Goal: Information Seeking & Learning: Learn about a topic

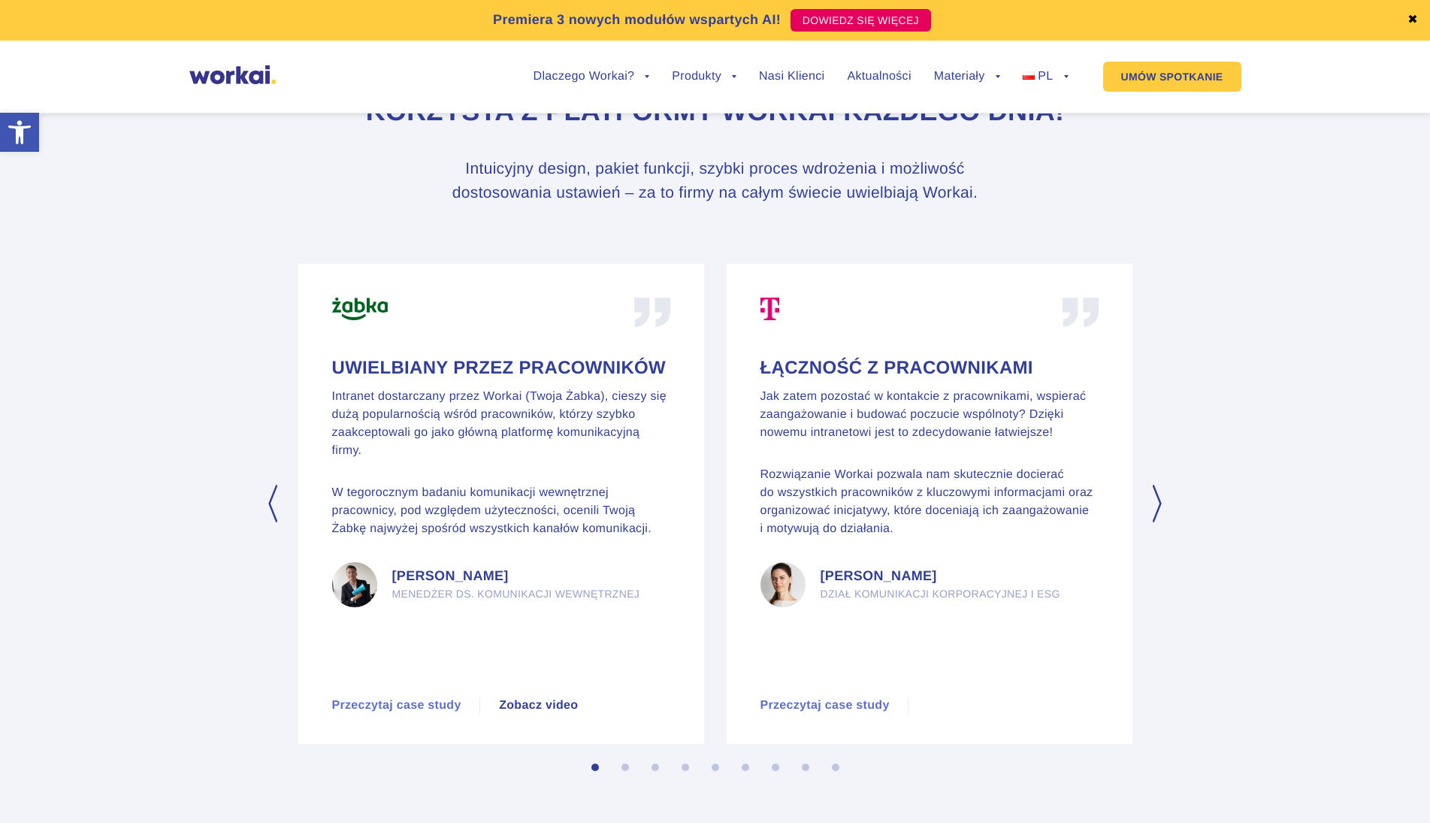
scroll to position [7063, 0]
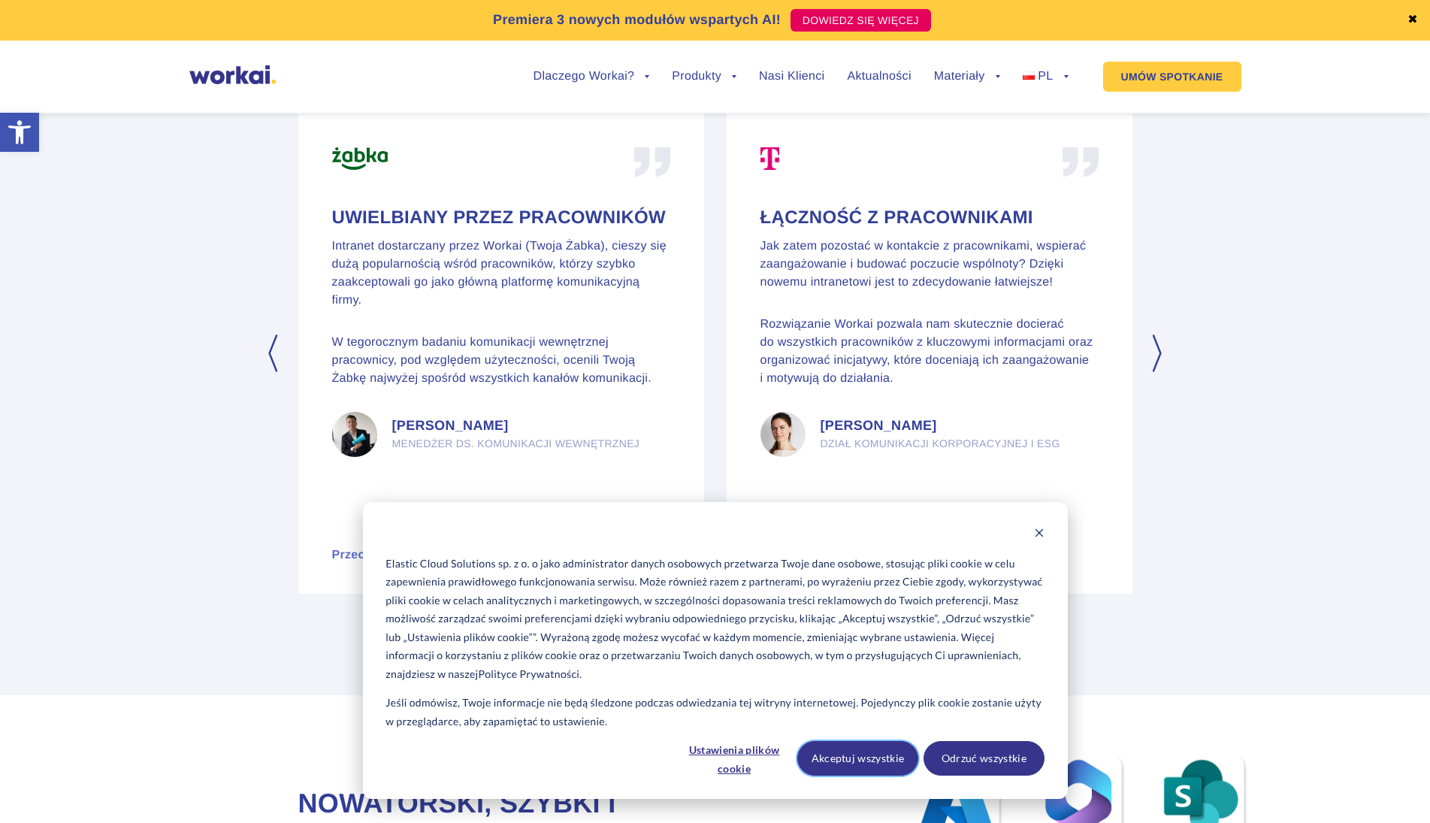
drag, startPoint x: 874, startPoint y: 756, endPoint x: 820, endPoint y: 713, distance: 69.0
click at [873, 756] on button "Akceptuj wszystkie" at bounding box center [857, 758] width 121 height 35
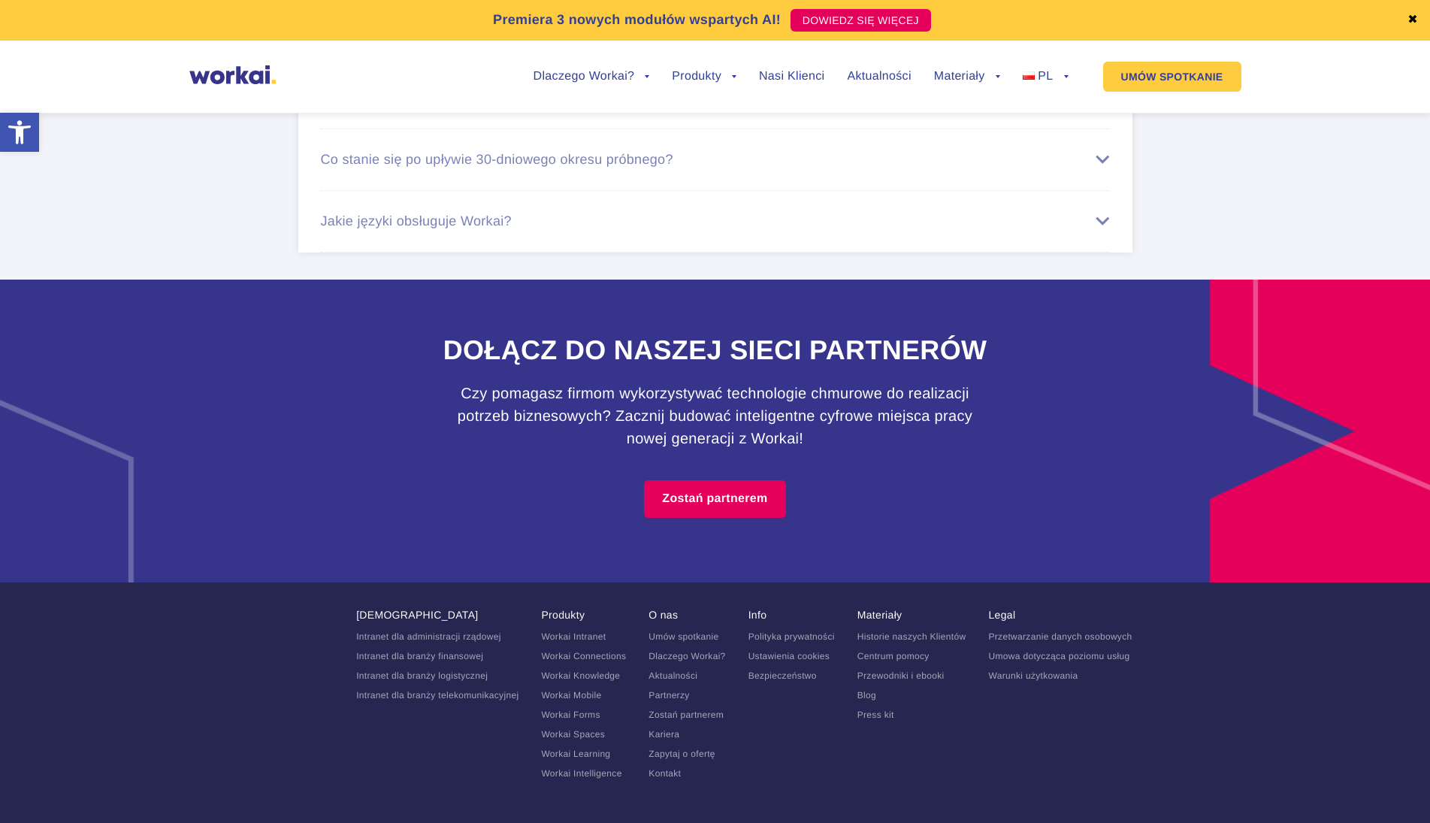
scroll to position [9354, 0]
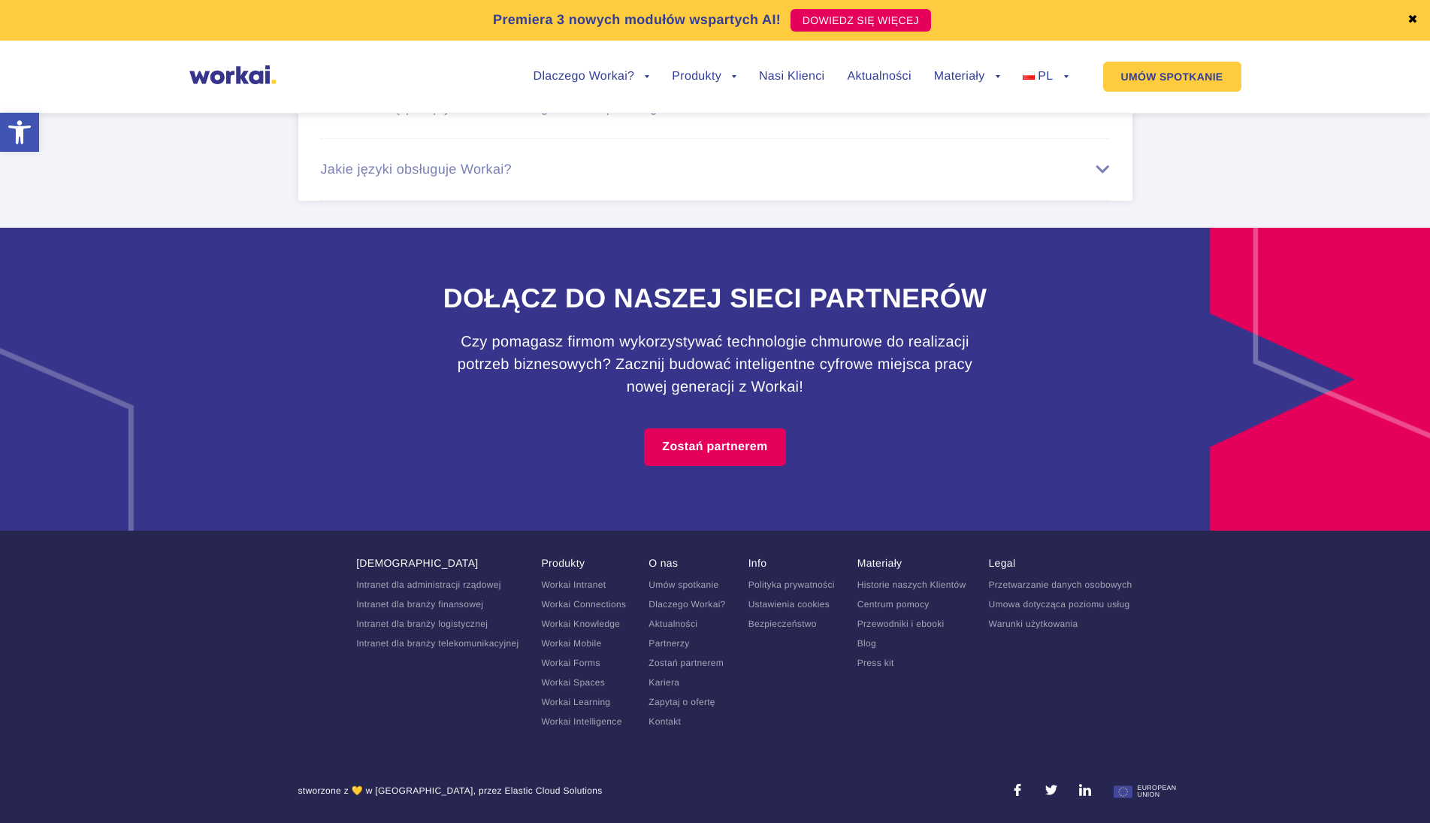
click at [666, 682] on link "Kariera" at bounding box center [663, 682] width 31 height 11
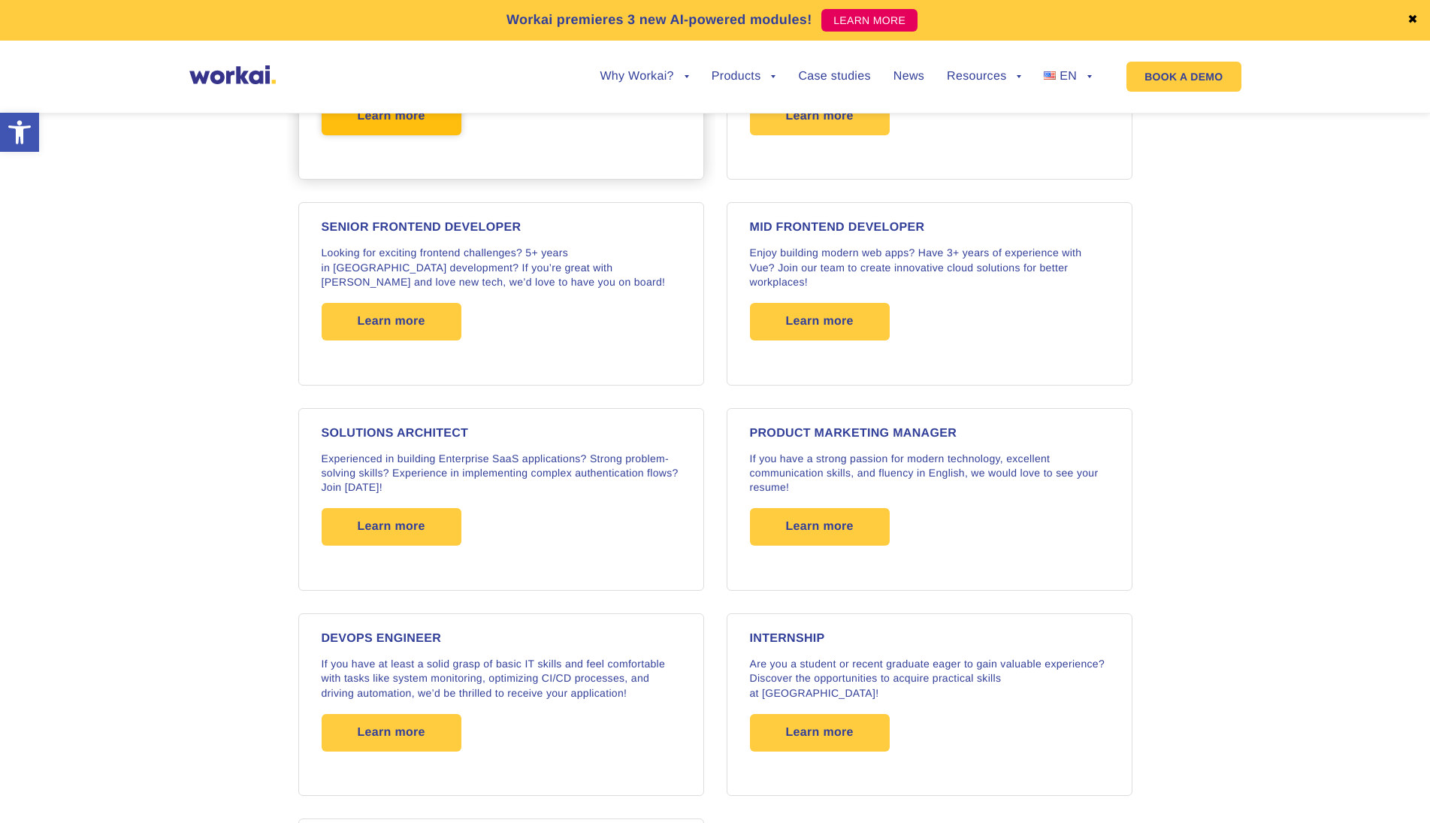
scroll to position [1954, 0]
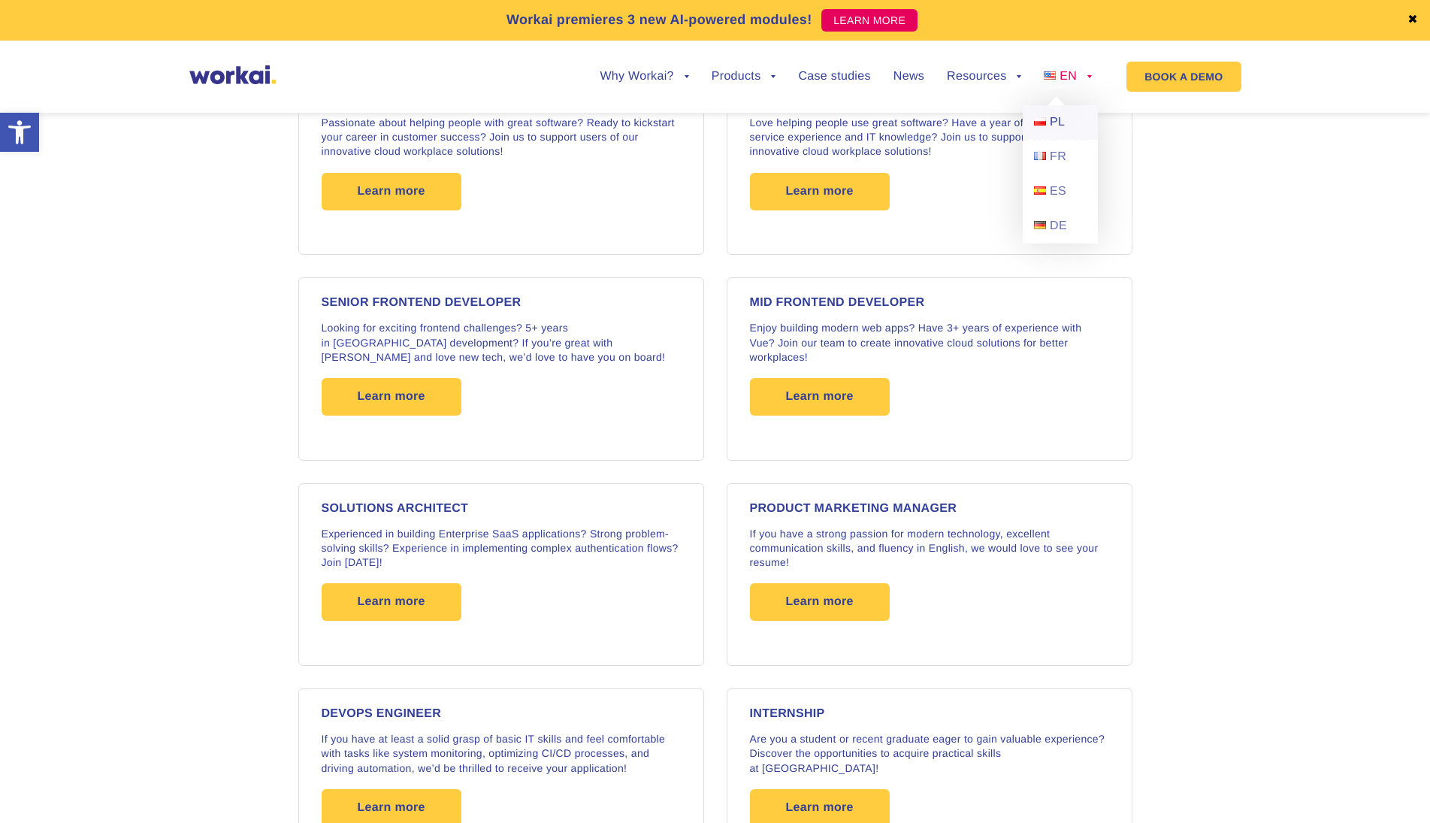
click at [1048, 120] on link "PL" at bounding box center [1060, 122] width 75 height 35
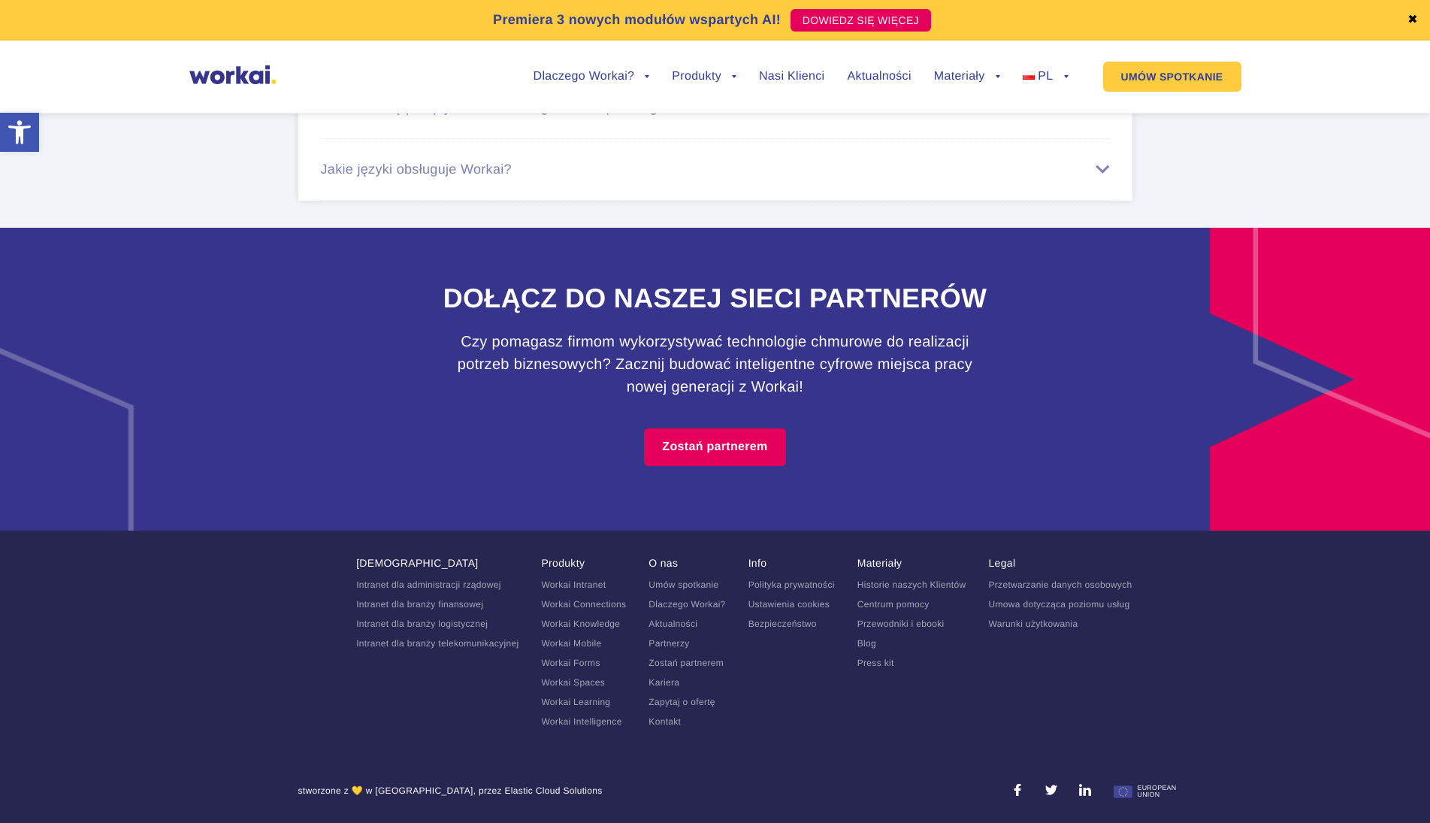
scroll to position [9354, 0]
click at [666, 685] on link "Kariera" at bounding box center [663, 682] width 31 height 11
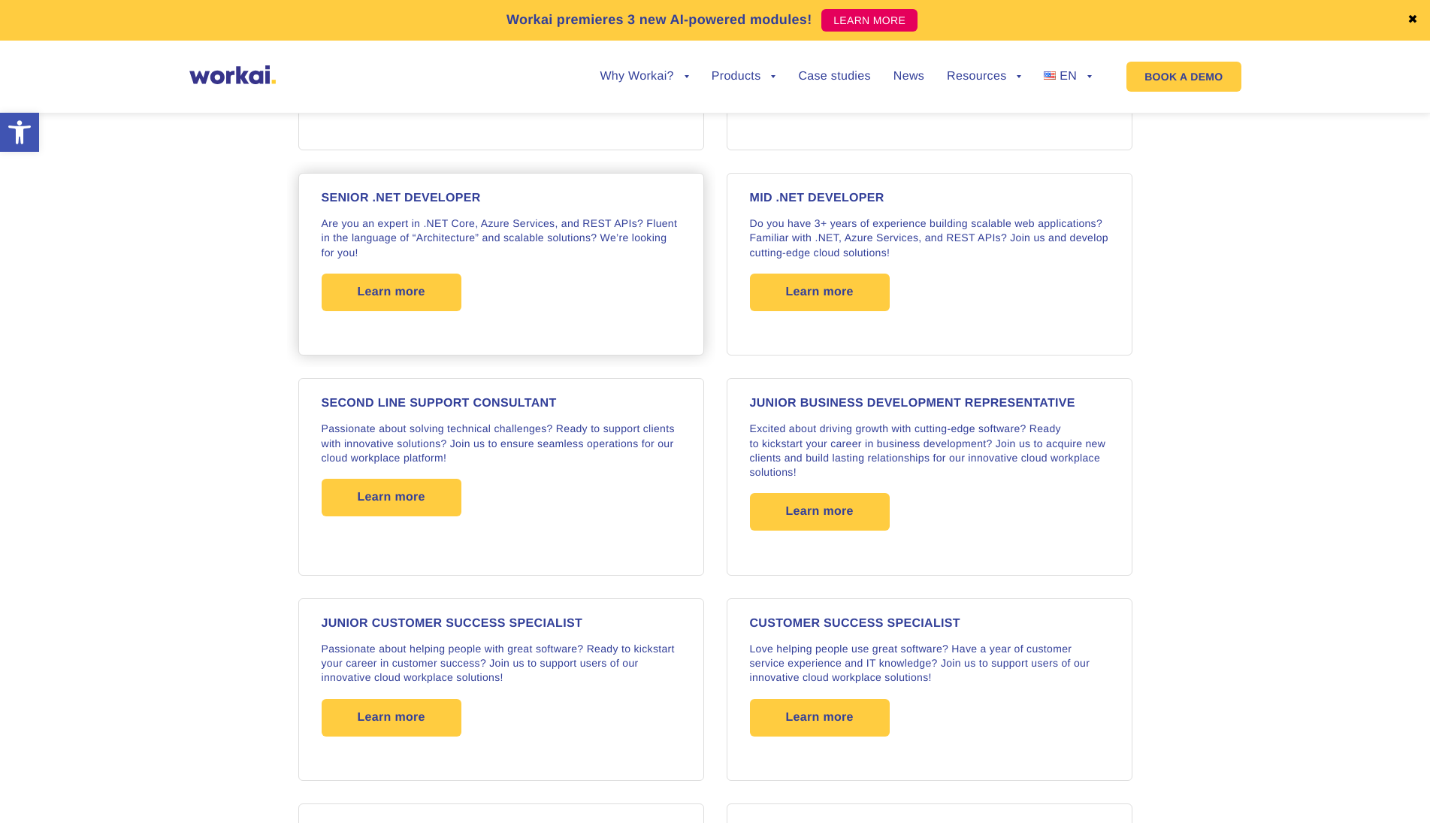
scroll to position [1353, 0]
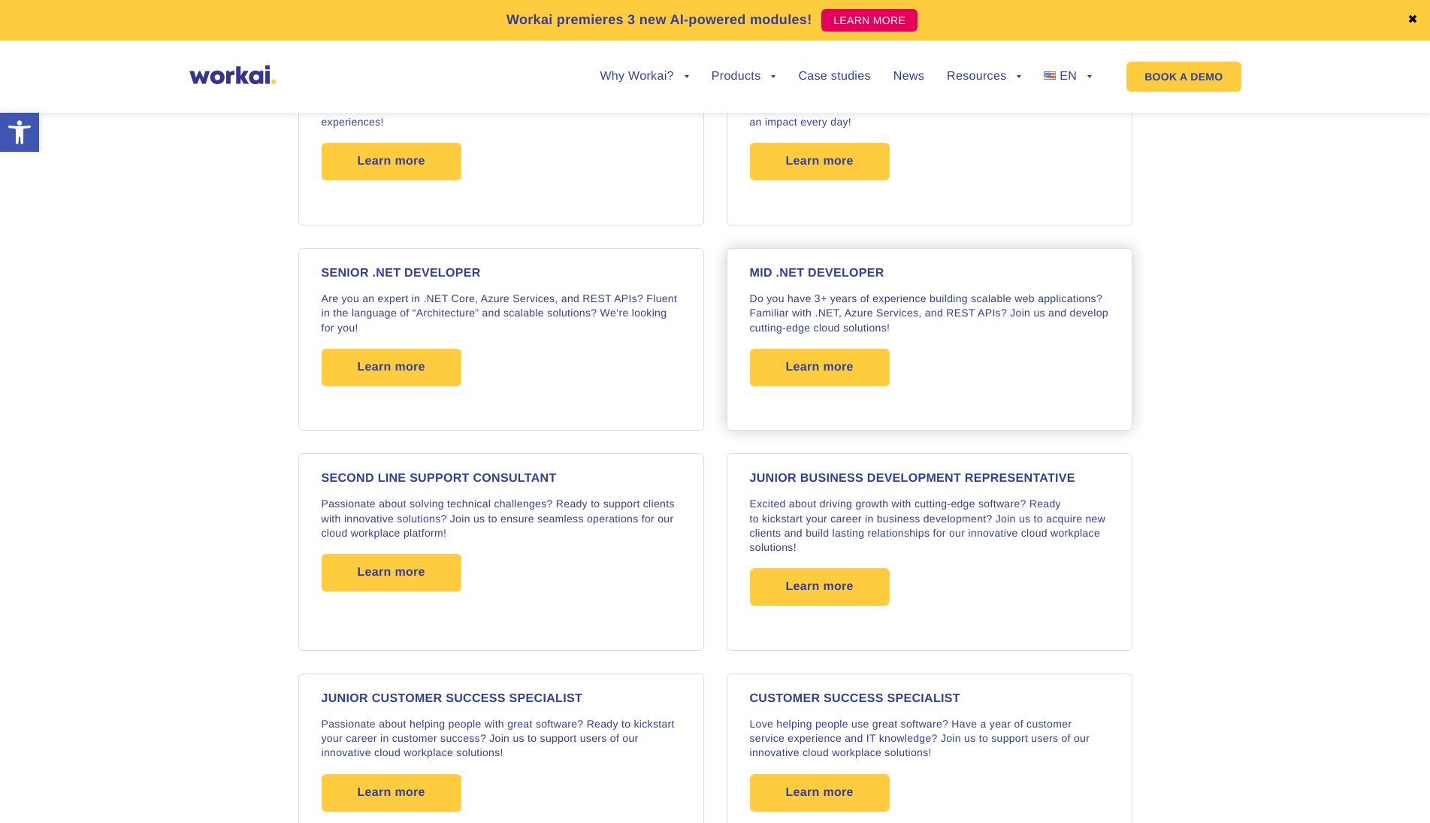
click at [851, 307] on p "Do you have 3+ years of experience building scalable web applications? Familiar…" at bounding box center [929, 314] width 359 height 44
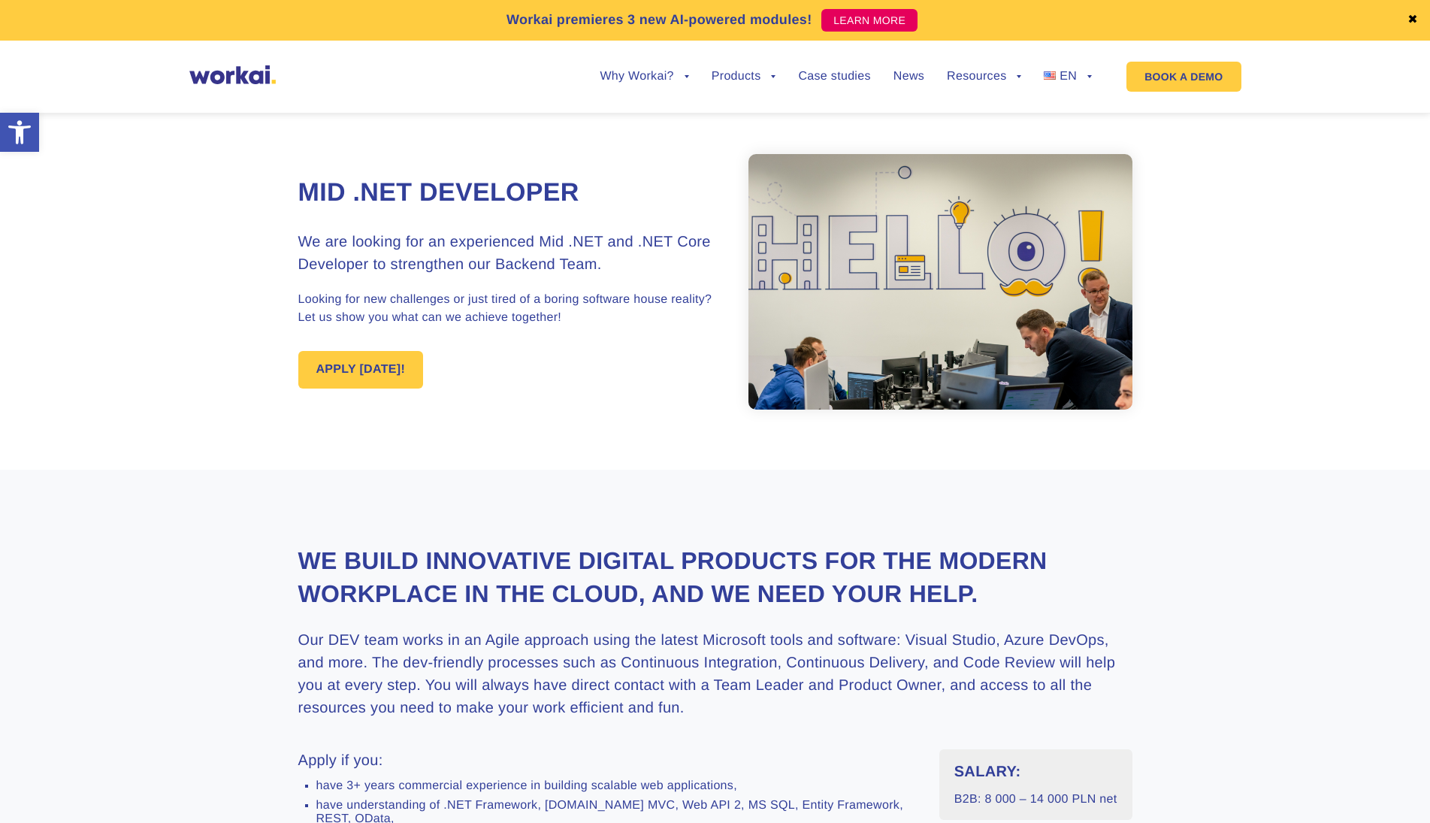
scroll to position [543, 0]
